Goal: Transaction & Acquisition: Obtain resource

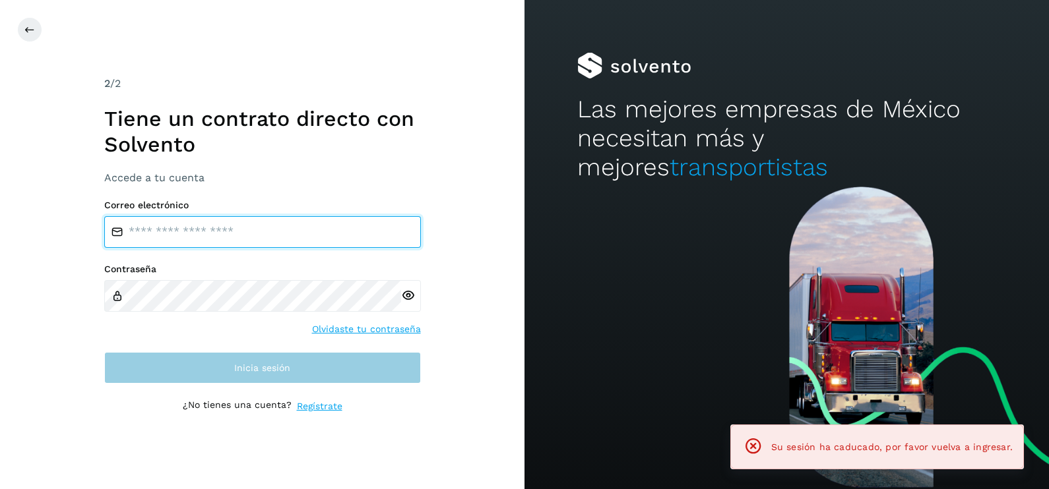
type input "**********"
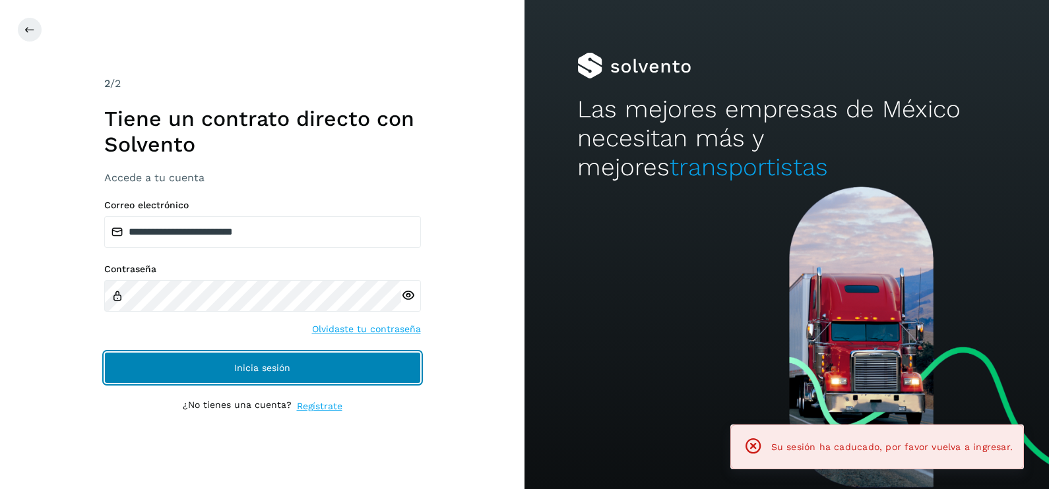
click at [295, 375] on button "Inicia sesión" at bounding box center [262, 368] width 317 height 32
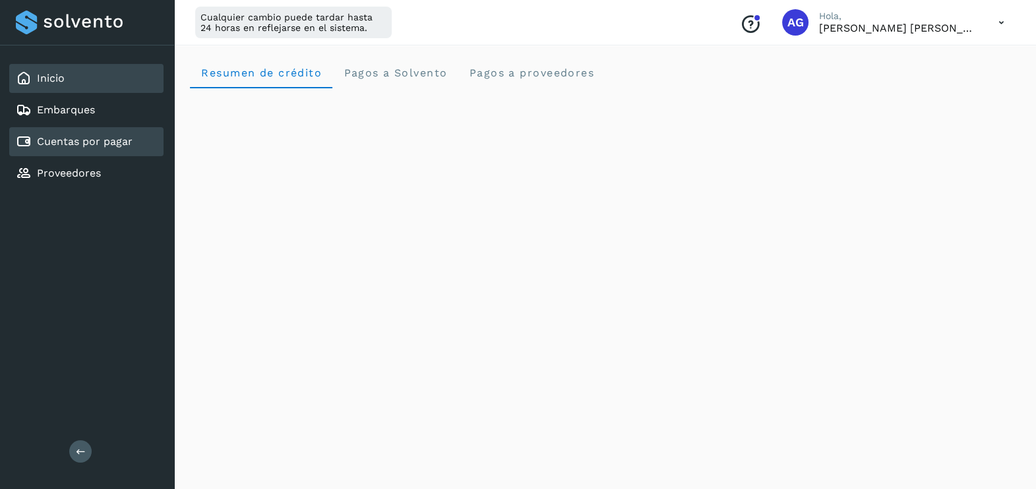
click at [100, 144] on link "Cuentas por pagar" at bounding box center [85, 141] width 96 height 13
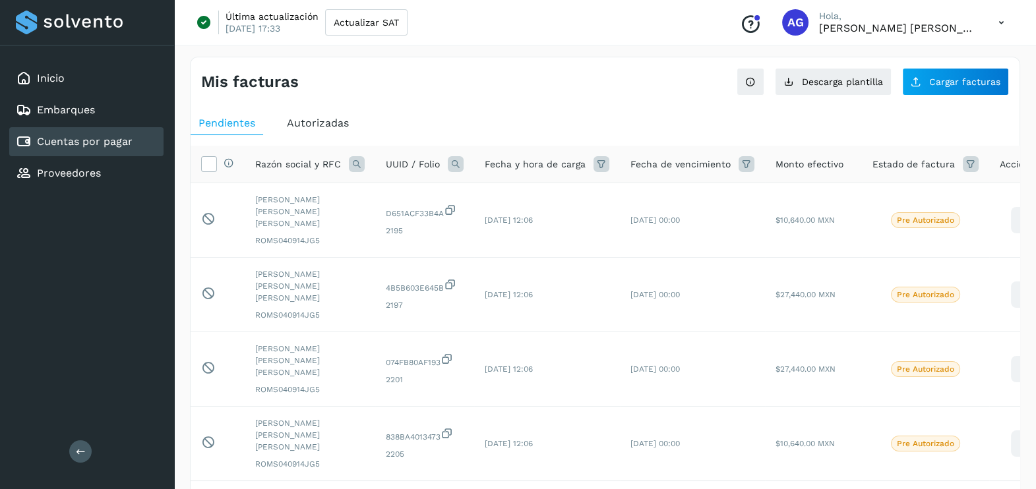
click at [332, 119] on span "Autorizadas" at bounding box center [318, 123] width 62 height 13
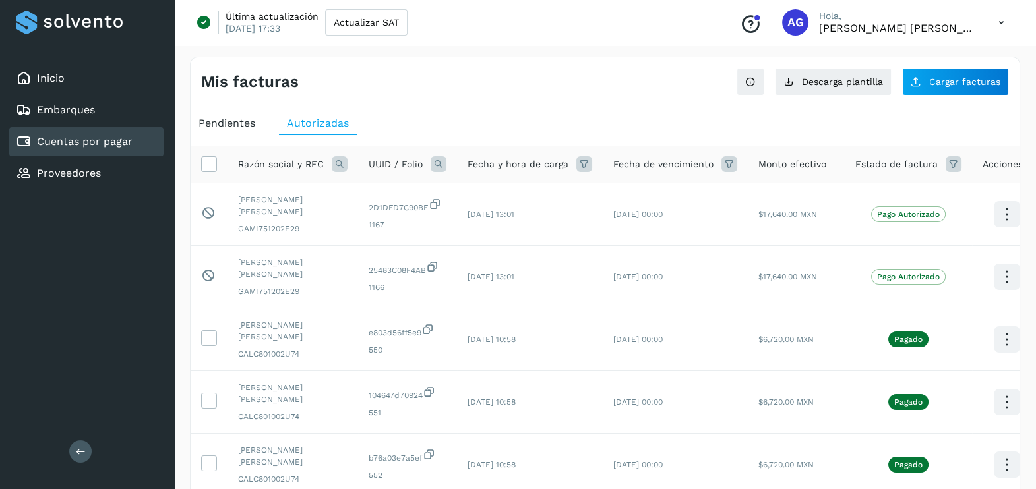
click at [340, 162] on icon at bounding box center [340, 164] width 16 height 16
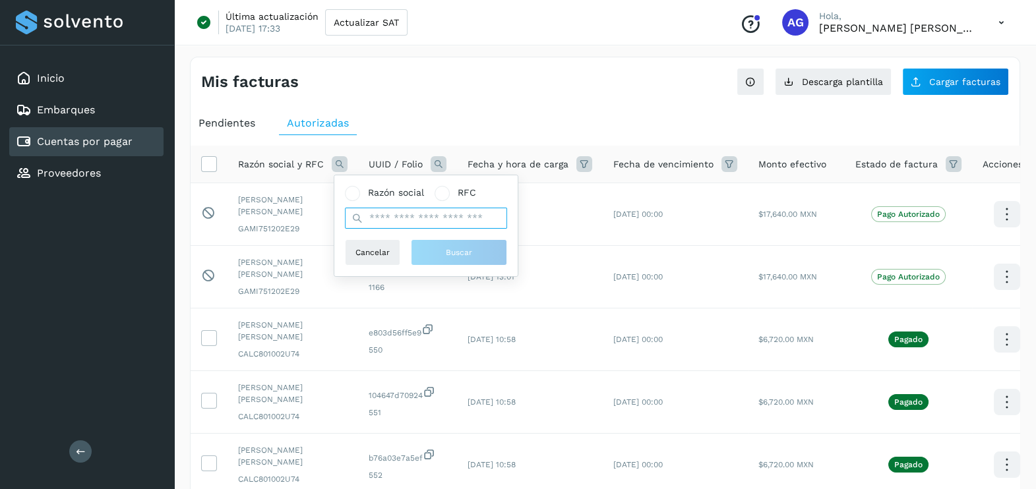
click at [429, 221] on input "text" at bounding box center [426, 218] width 162 height 21
type input "*"
click at [264, 168] on span "Razón social y RFC" at bounding box center [281, 165] width 86 height 14
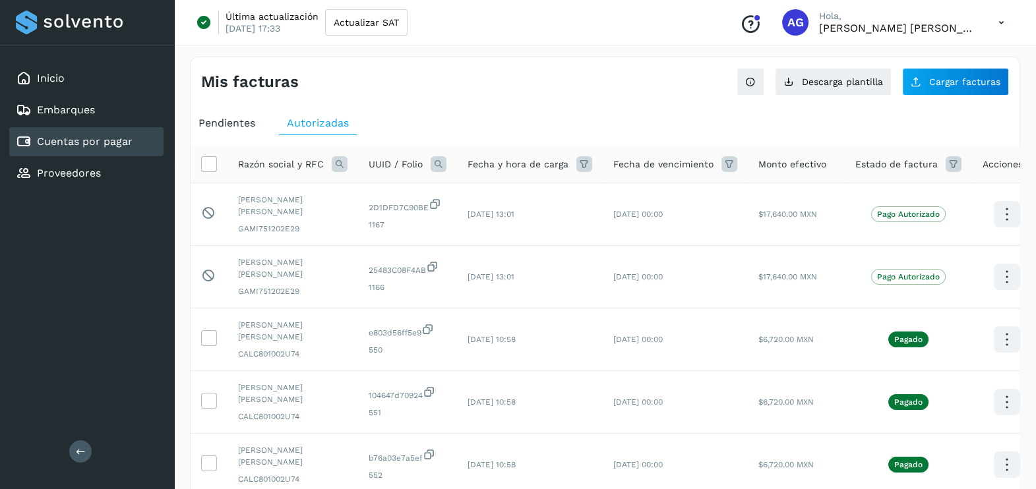
click at [333, 165] on icon at bounding box center [340, 164] width 16 height 16
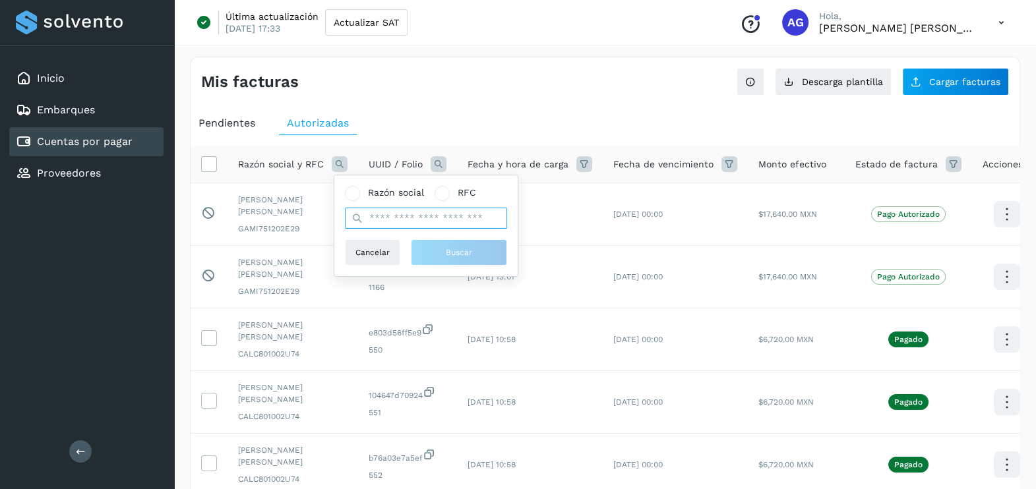
click at [399, 216] on input "text" at bounding box center [426, 218] width 162 height 21
type input "*"
click at [345, 191] on span at bounding box center [352, 193] width 15 height 15
click at [397, 218] on input "text" at bounding box center [426, 218] width 162 height 21
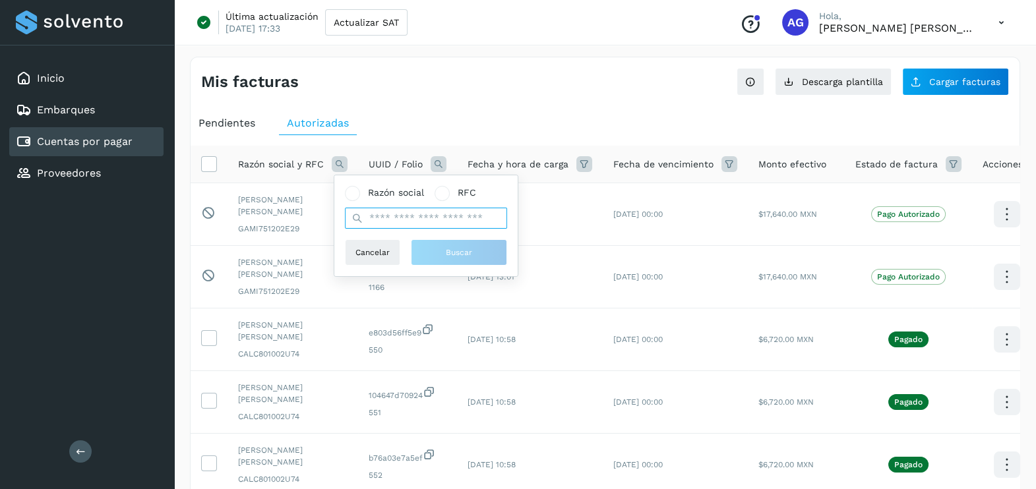
click at [377, 219] on input "text" at bounding box center [426, 218] width 162 height 21
type input "***"
click at [452, 254] on span "Buscar" at bounding box center [459, 253] width 26 height 12
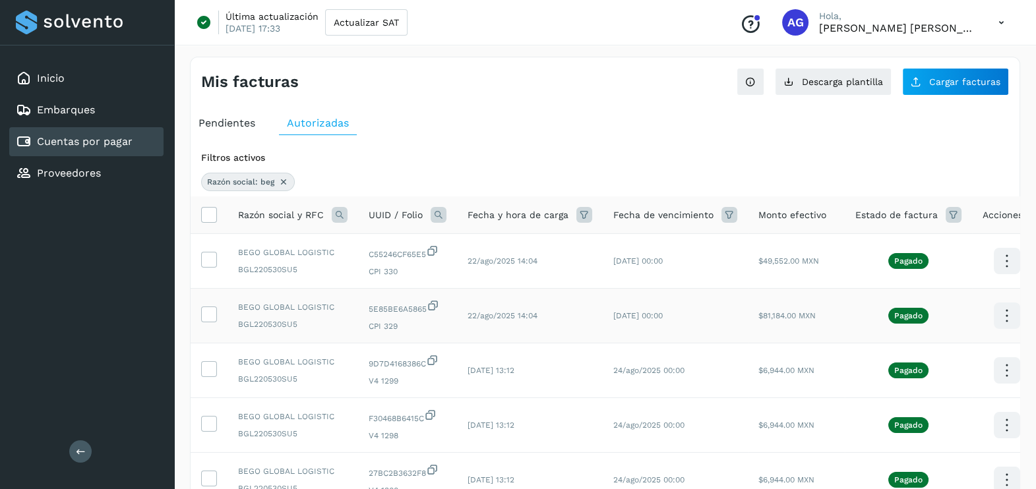
click at [992, 309] on icon at bounding box center [1006, 316] width 31 height 31
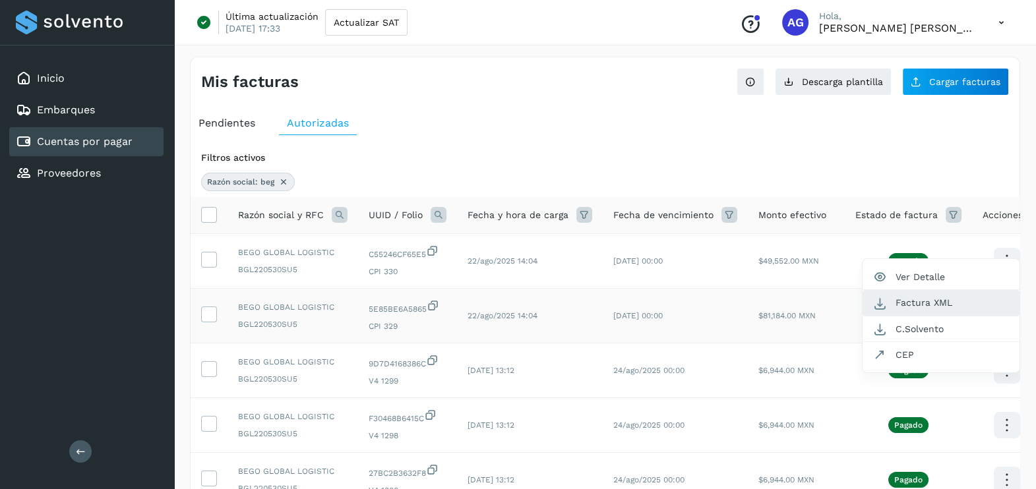
click at [938, 297] on button "Factura XML" at bounding box center [941, 303] width 157 height 26
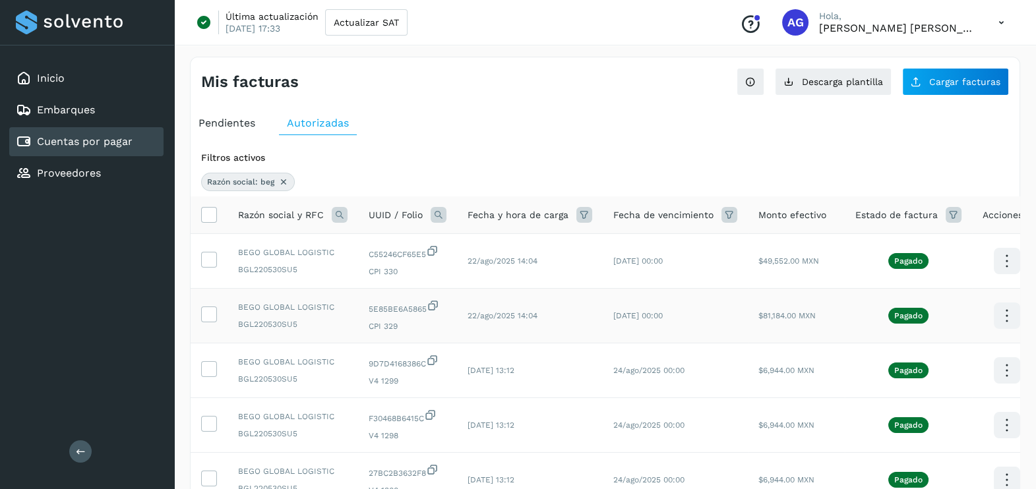
click at [1002, 317] on icon at bounding box center [1006, 316] width 31 height 31
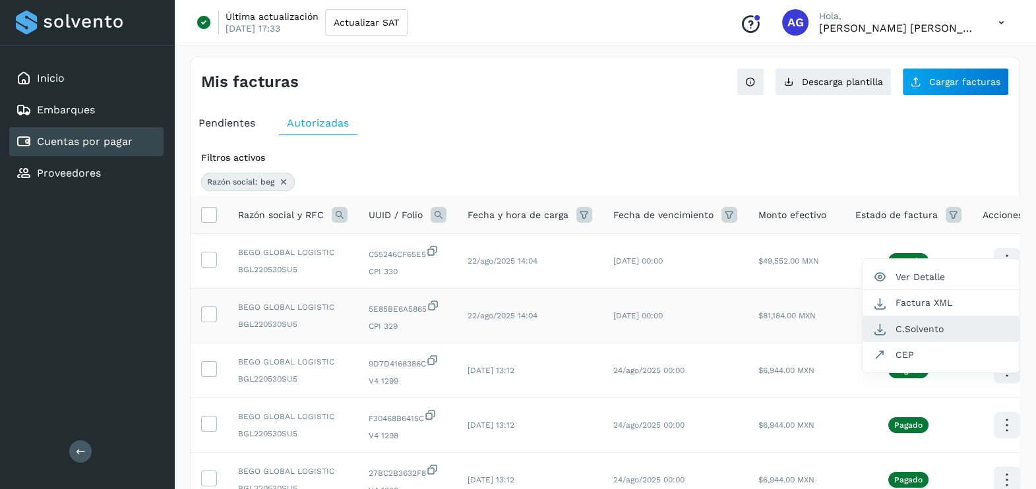
click at [951, 326] on button "C.Solvento" at bounding box center [941, 330] width 157 height 26
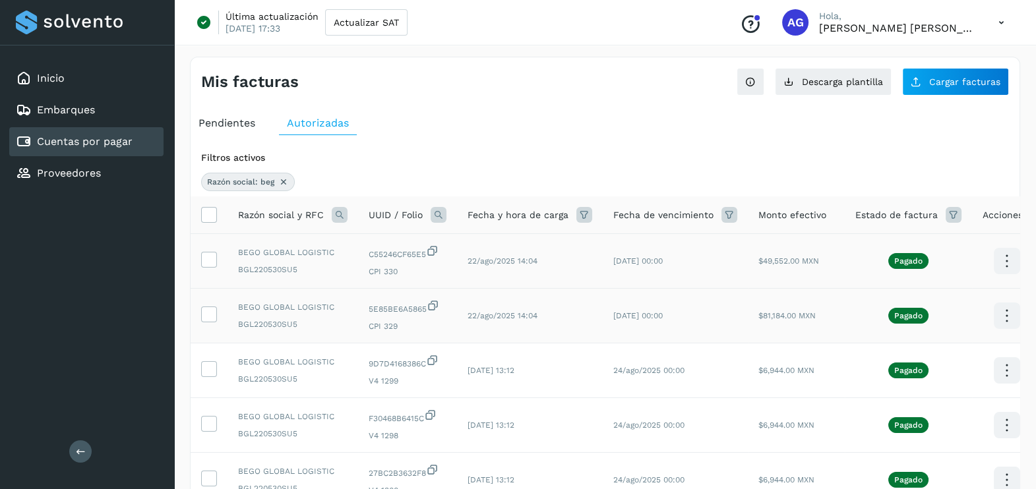
click at [1009, 263] on icon at bounding box center [1006, 261] width 31 height 31
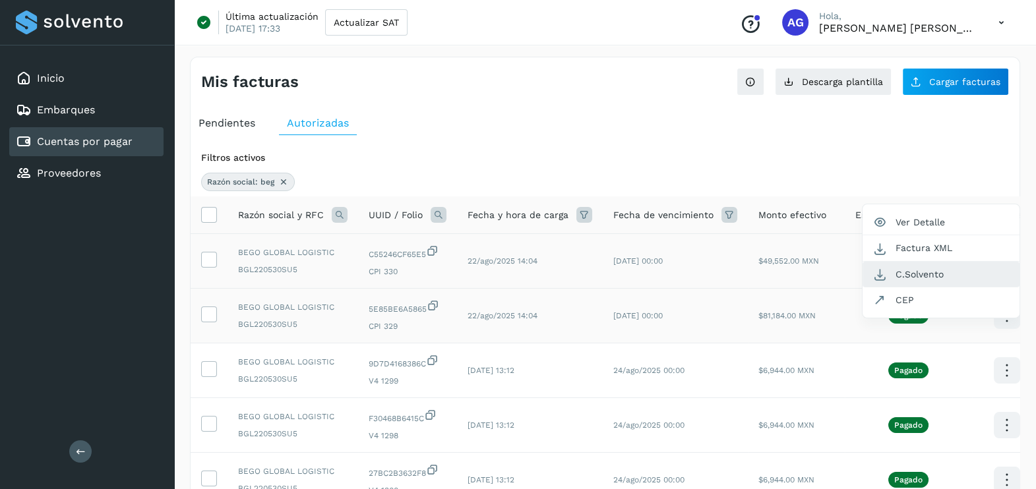
click at [929, 274] on button "C.Solvento" at bounding box center [941, 275] width 157 height 26
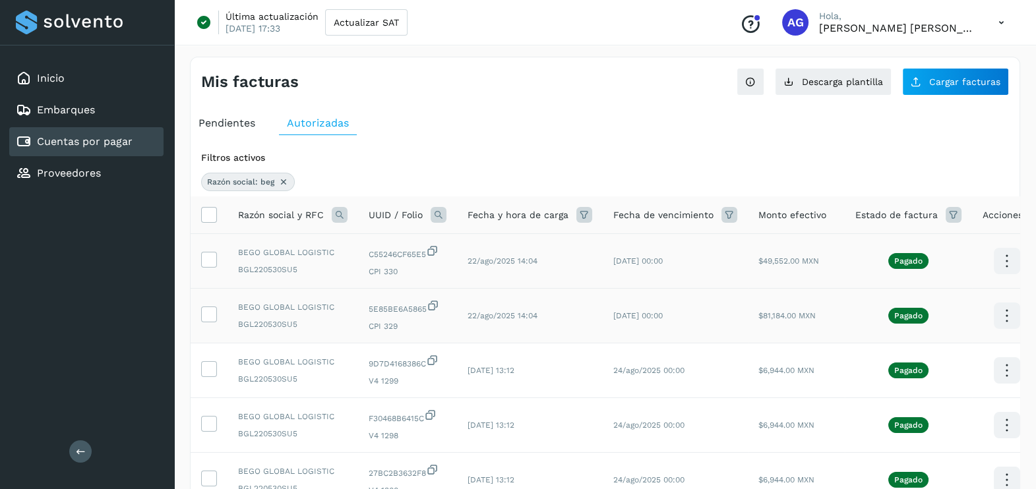
click at [286, 180] on icon at bounding box center [283, 182] width 11 height 11
